Goal: Information Seeking & Learning: Compare options

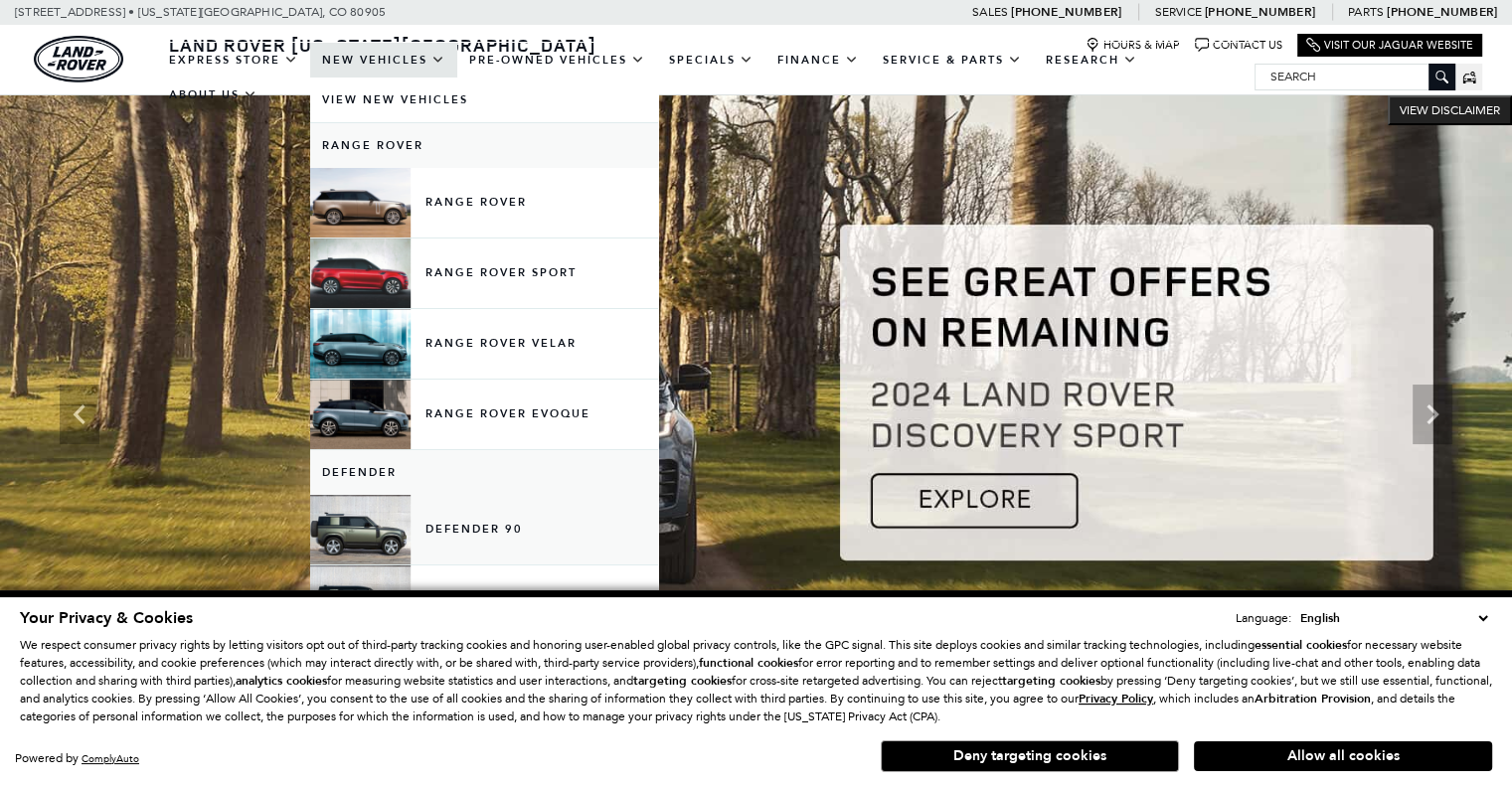
scroll to position [124, 0]
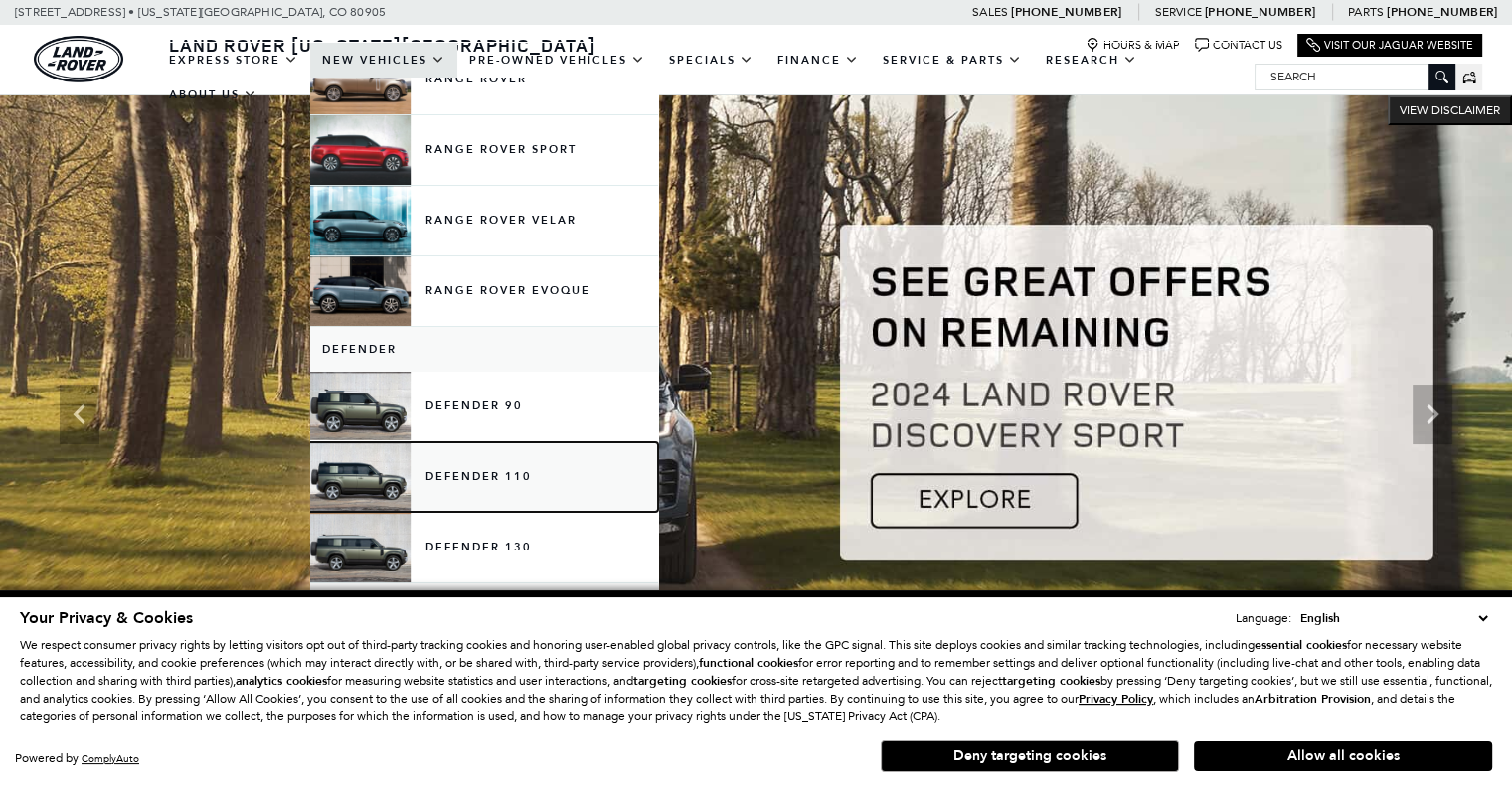
click at [449, 484] on link "Defender 110" at bounding box center [483, 477] width 348 height 70
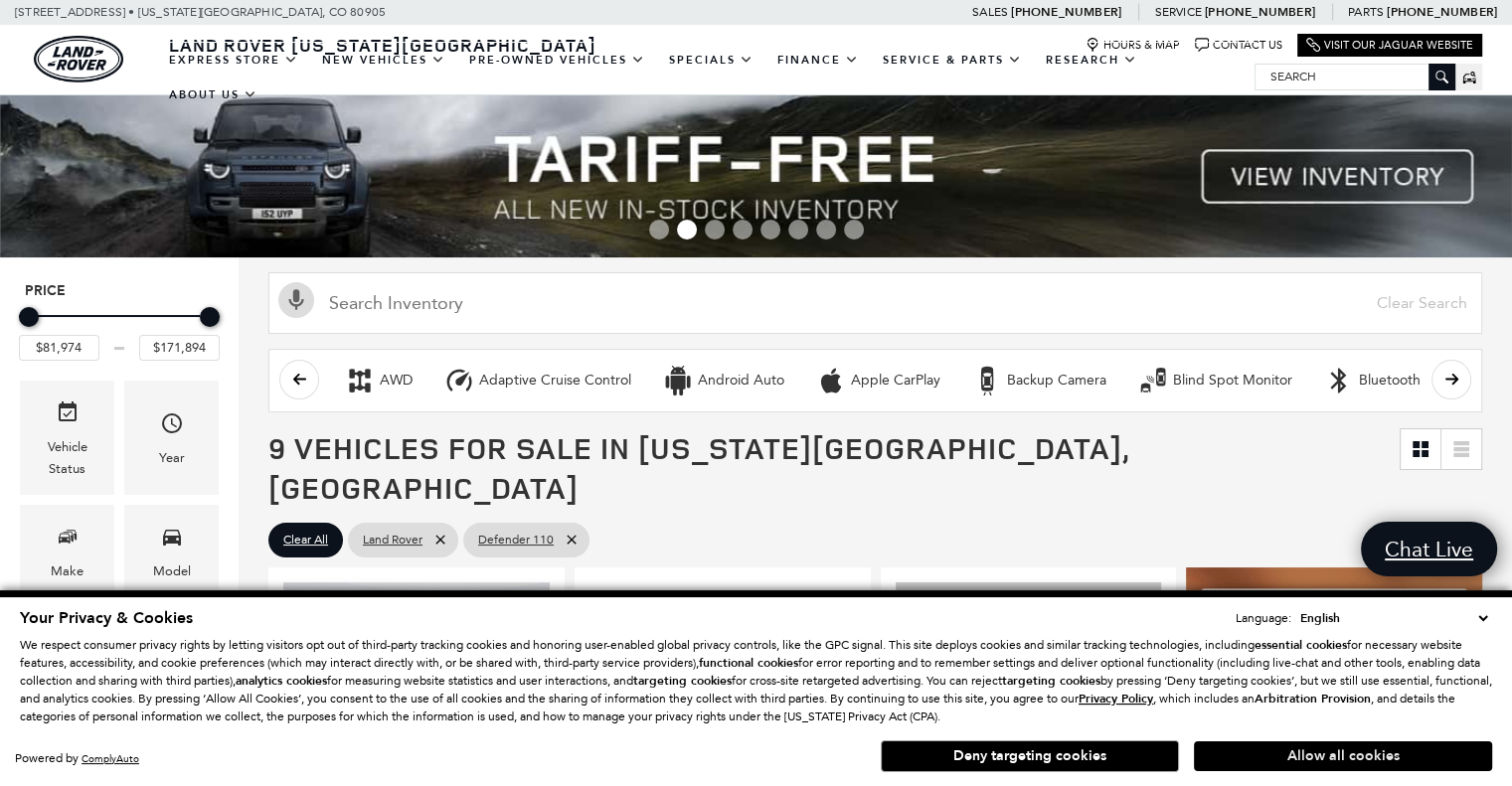
click at [1304, 757] on button "Allow all cookies" at bounding box center [1343, 757] width 298 height 30
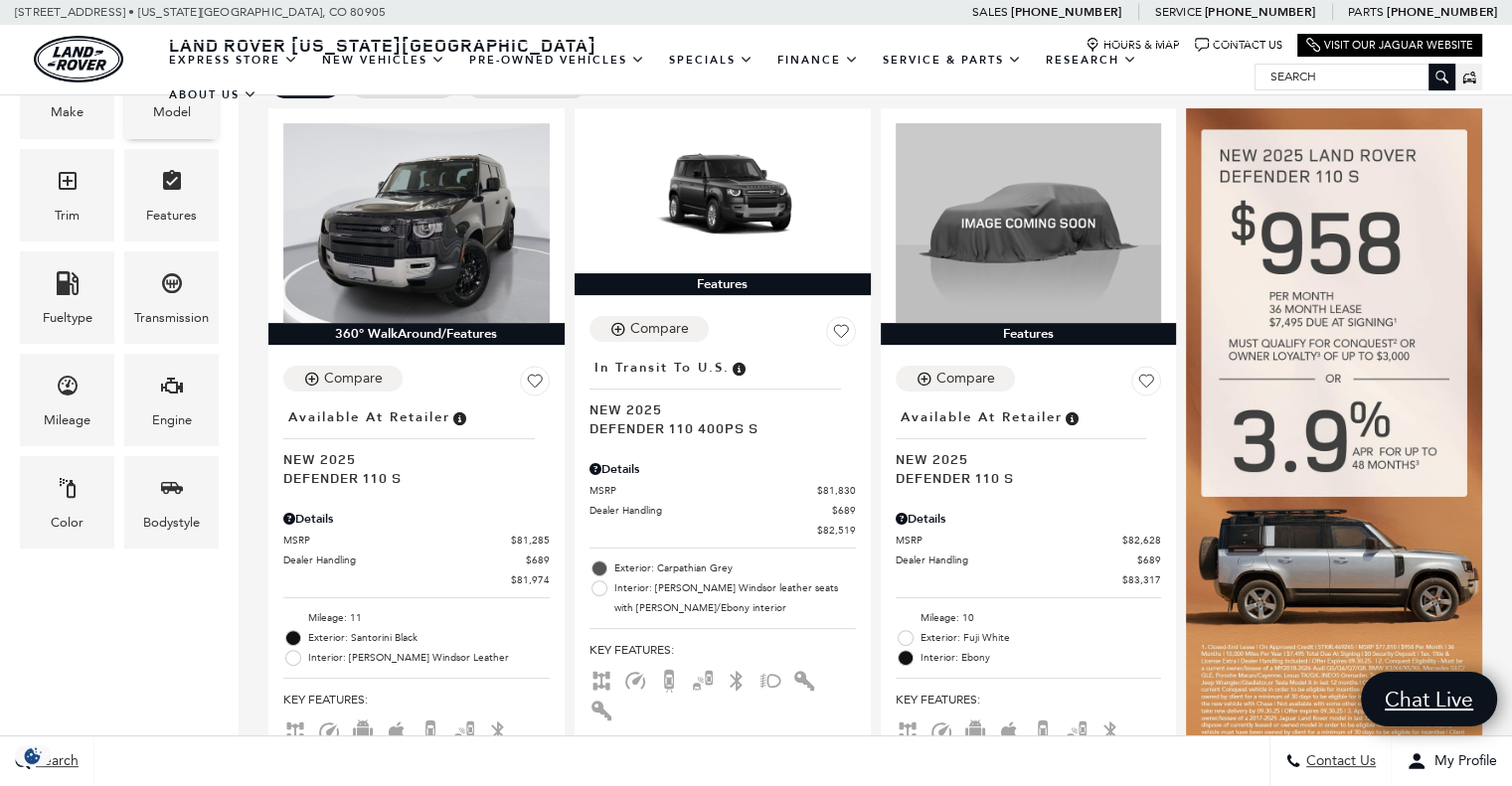
scroll to position [460, 0]
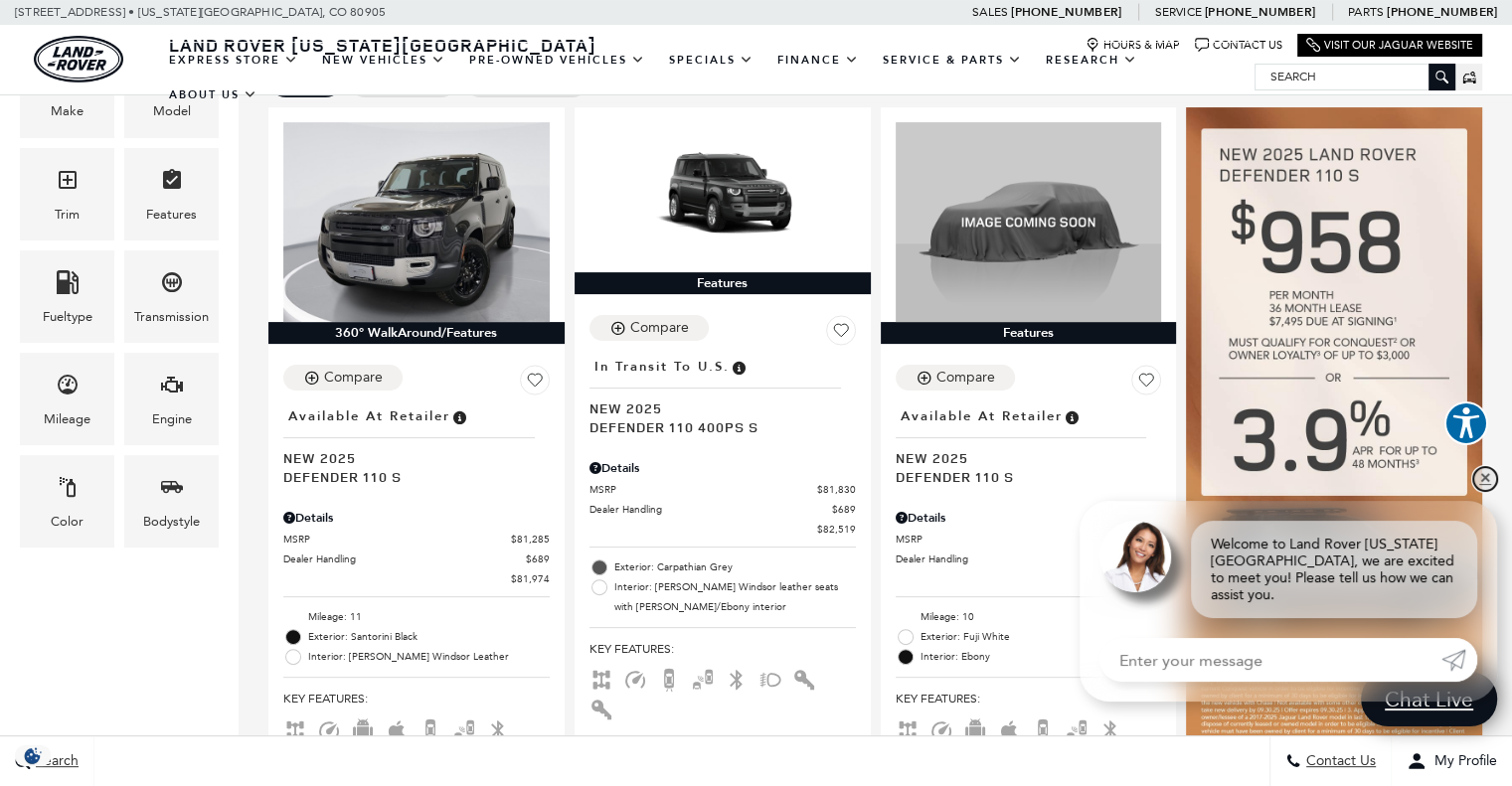
click at [1475, 491] on link "✕" at bounding box center [1485, 479] width 24 height 24
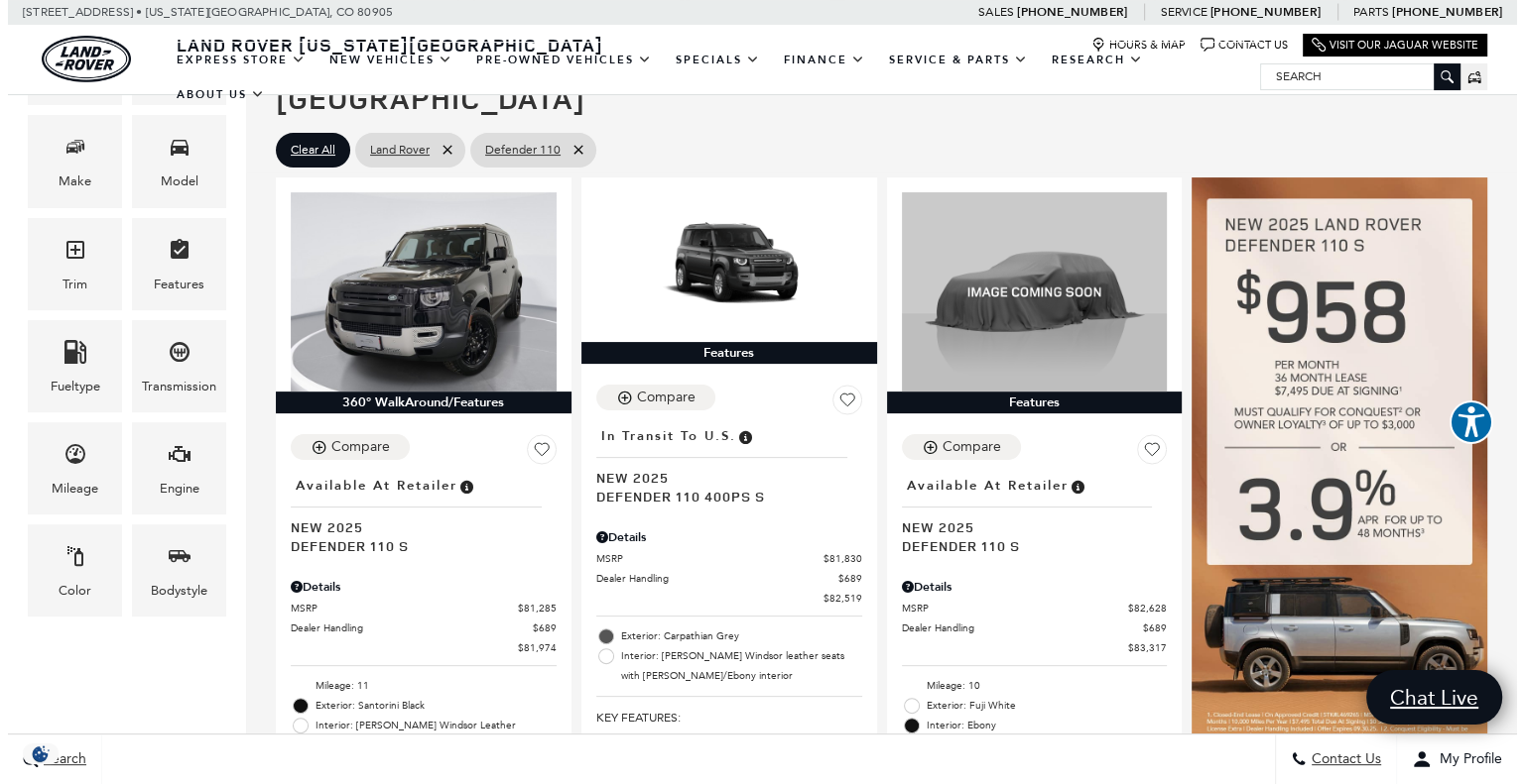
scroll to position [389, 0]
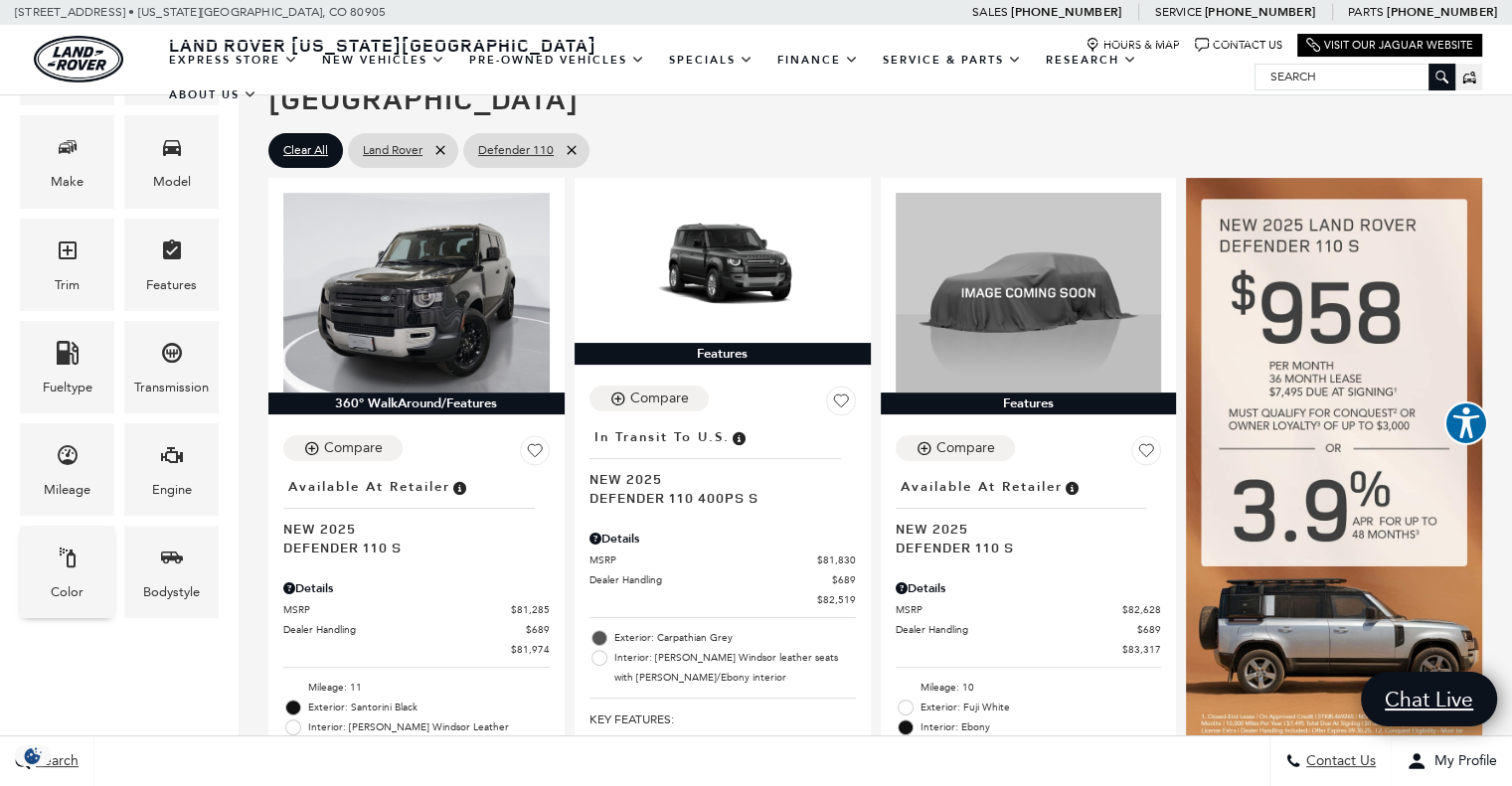
click at [64, 559] on icon "Color" at bounding box center [68, 558] width 24 height 24
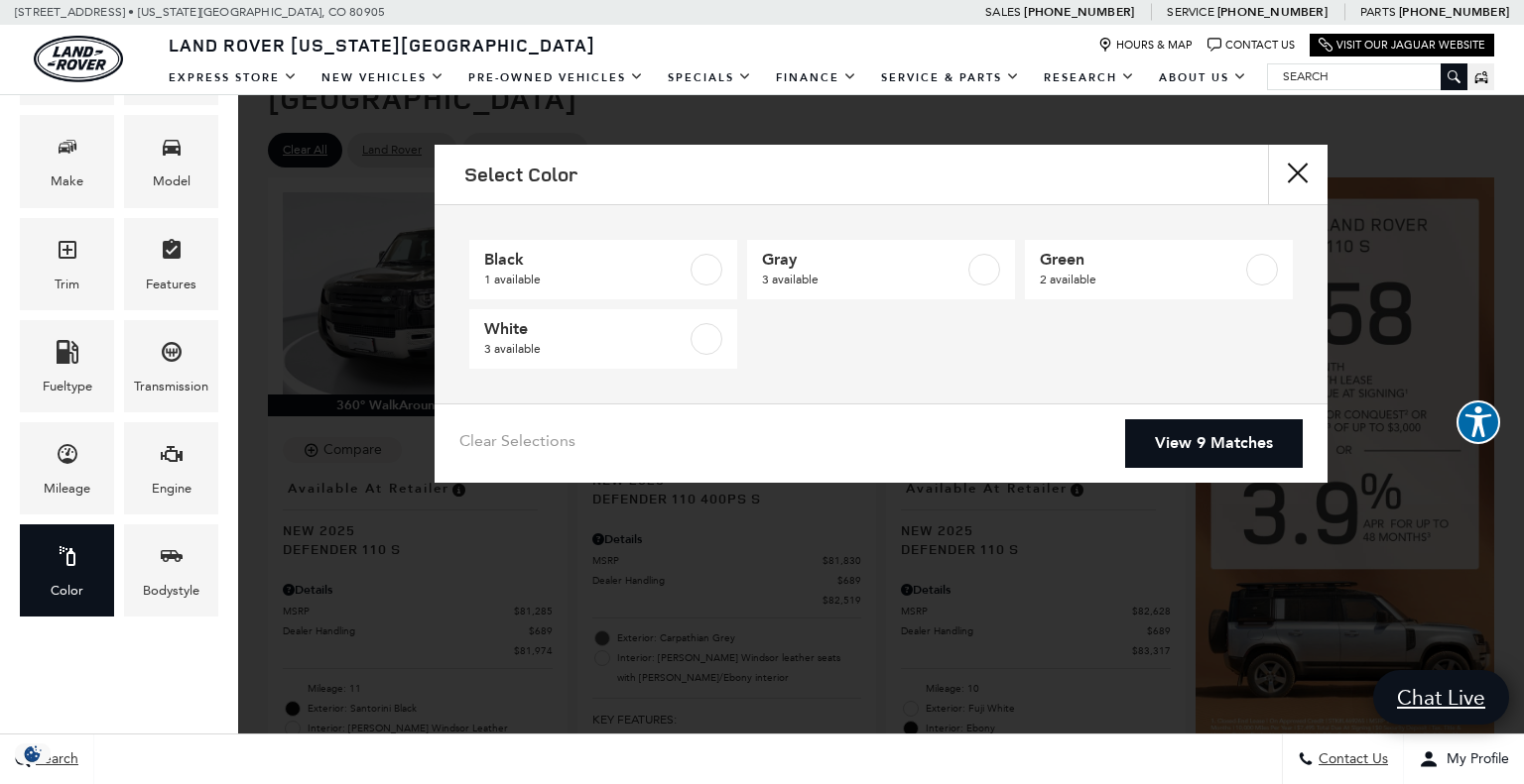
click at [1155, 236] on li "Green 2 available" at bounding box center [1158, 270] width 277 height 70
click at [1145, 278] on span "2 available" at bounding box center [1141, 279] width 203 height 20
type input "$84,517"
type input "$85,062"
checkbox input "true"
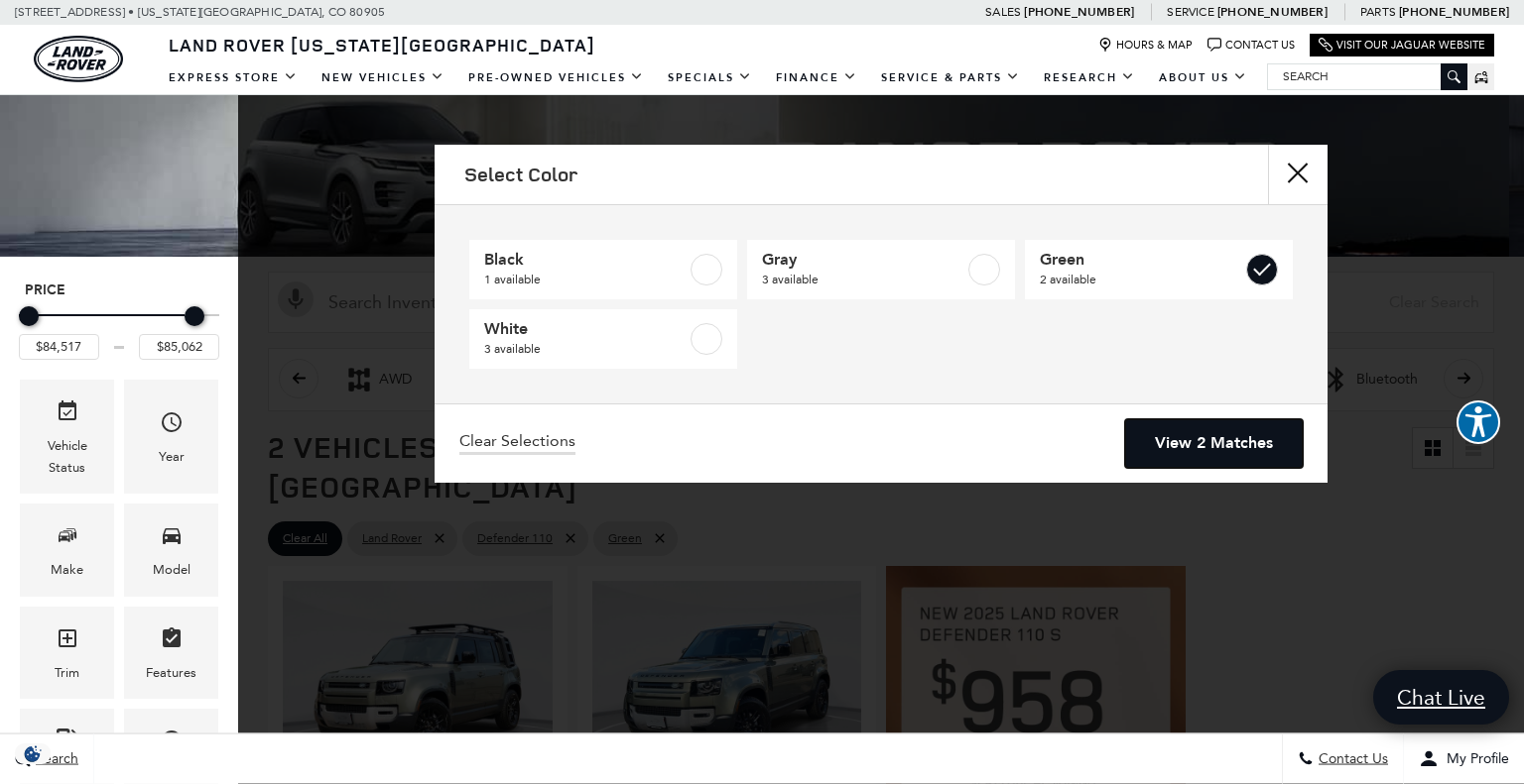
click at [1172, 445] on link "View 2 Matches" at bounding box center [1214, 443] width 178 height 49
